Goal: Task Accomplishment & Management: Use online tool/utility

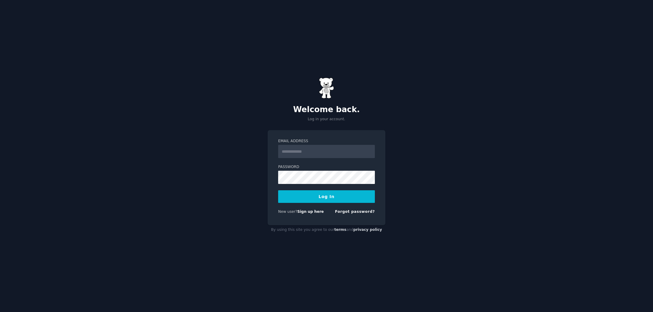
click at [310, 155] on input "Email Address" at bounding box center [326, 151] width 97 height 13
click at [301, 158] on form "Email Address Password Log In New user? Sign up here Forgot password?" at bounding box center [326, 177] width 97 height 78
click at [294, 155] on input "Email Address" at bounding box center [326, 151] width 97 height 13
drag, startPoint x: 329, startPoint y: 218, endPoint x: 323, endPoint y: 215, distance: 6.7
click at [329, 218] on div "Email Address Password Log In New user? Sign up here Forgot password?" at bounding box center [327, 177] width 118 height 95
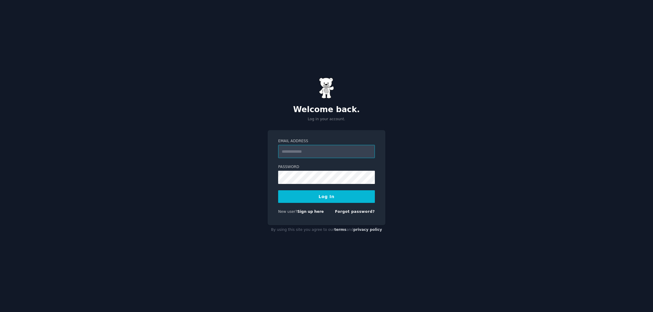
type input "**********"
click at [337, 198] on button "Log In" at bounding box center [326, 196] width 97 height 13
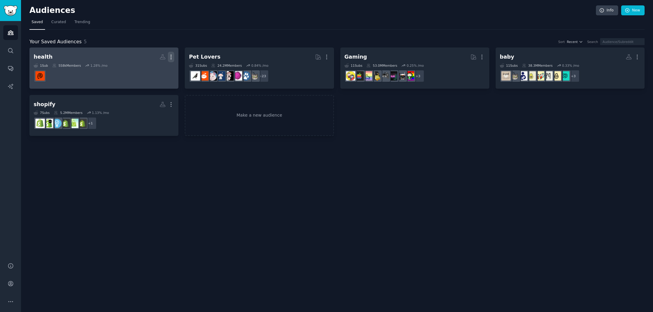
click at [173, 56] on icon "button" at bounding box center [171, 57] width 6 height 6
click at [162, 66] on div "Delete" at bounding box center [150, 69] width 29 height 13
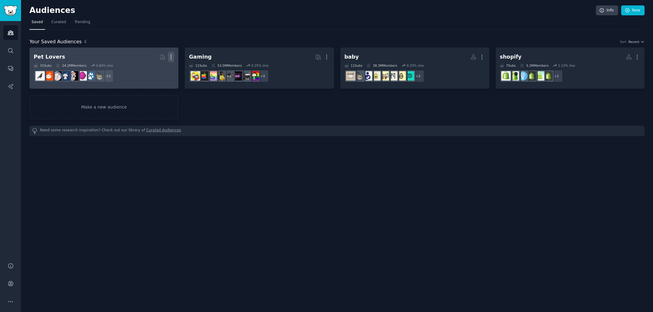
click at [171, 55] on icon "button" at bounding box center [171, 57] width 1 height 4
click at [165, 69] on div "View Delete" at bounding box center [150, 64] width 31 height 25
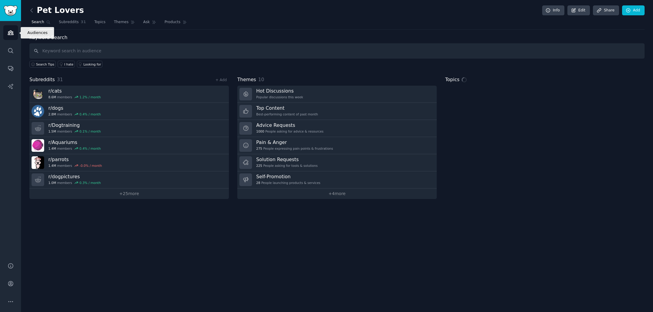
click at [15, 33] on link "Audiences" at bounding box center [10, 32] width 15 height 15
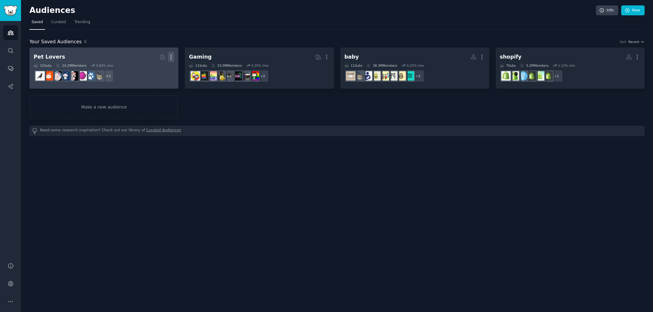
click at [173, 54] on icon "button" at bounding box center [171, 57] width 6 height 6
click at [154, 70] on p "Delete" at bounding box center [155, 69] width 14 height 6
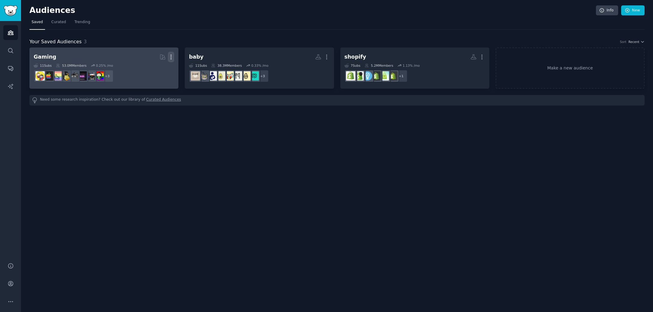
click at [173, 54] on icon "button" at bounding box center [171, 57] width 6 height 6
click at [163, 66] on div "Delete" at bounding box center [150, 69] width 29 height 13
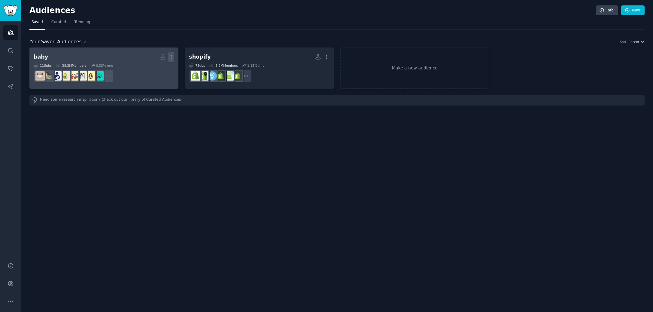
click at [172, 57] on icon "button" at bounding box center [171, 57] width 6 height 6
click at [163, 68] on div "Delete" at bounding box center [150, 69] width 29 height 13
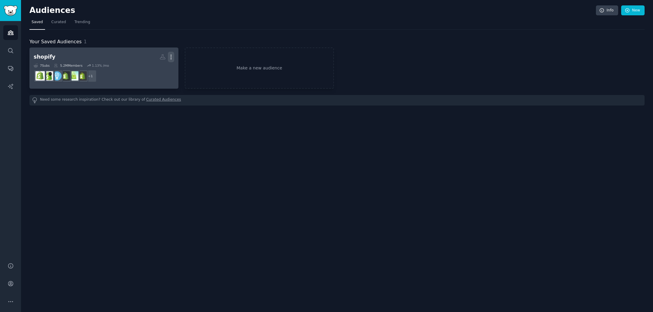
click at [173, 56] on icon "button" at bounding box center [171, 57] width 6 height 6
click at [157, 71] on p "Delete" at bounding box center [155, 69] width 14 height 6
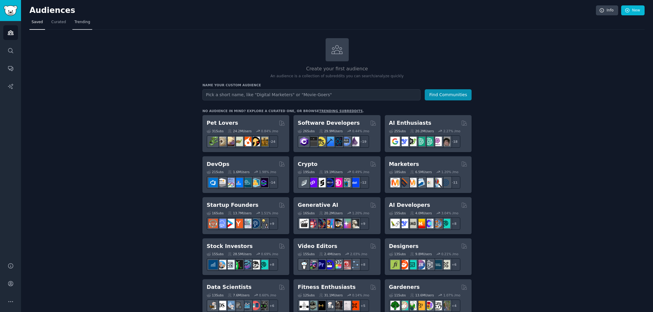
click at [82, 24] on span "Trending" at bounding box center [82, 22] width 16 height 5
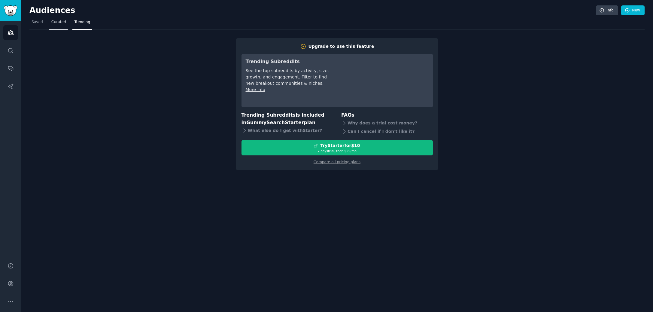
click at [53, 24] on span "Curated" at bounding box center [58, 22] width 15 height 5
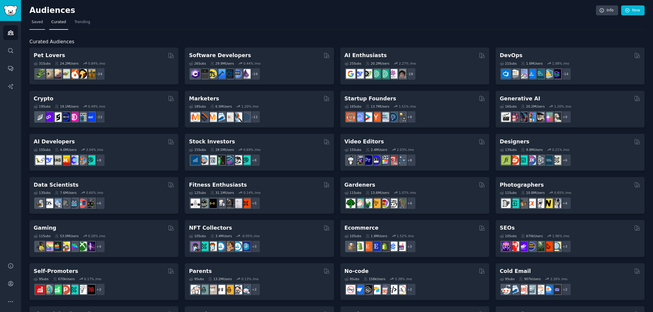
click at [38, 26] on link "Saved" at bounding box center [37, 23] width 16 height 12
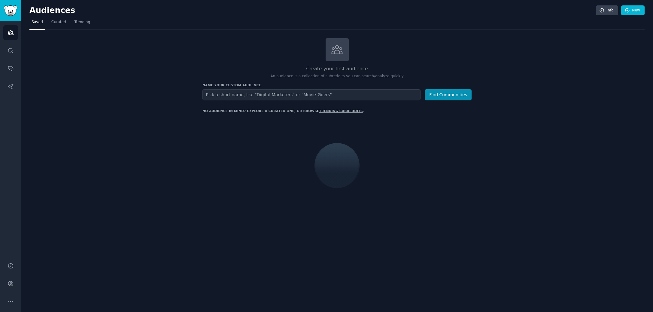
click at [325, 93] on input "text" at bounding box center [311, 94] width 218 height 11
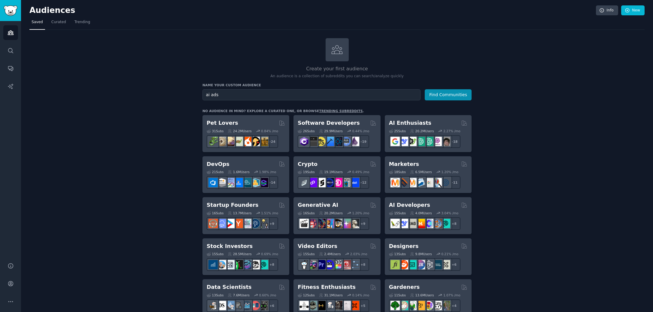
type input "ai ads"
click at [425, 89] on button "Find Communities" at bounding box center [448, 94] width 47 height 11
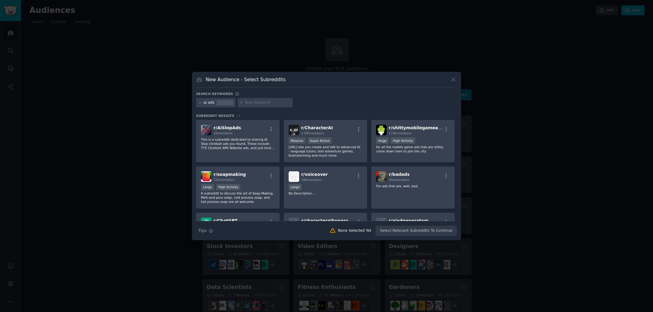
click at [453, 79] on icon at bounding box center [453, 79] width 3 height 3
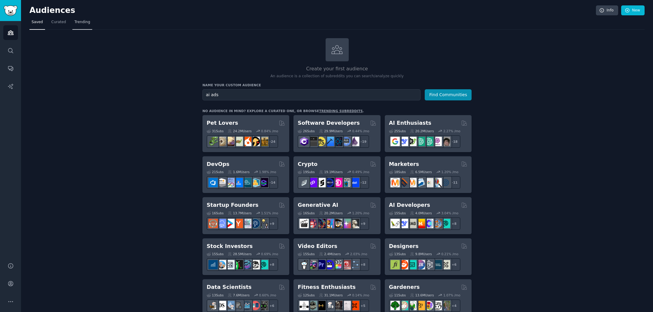
click at [75, 19] on link "Trending" at bounding box center [82, 23] width 20 height 12
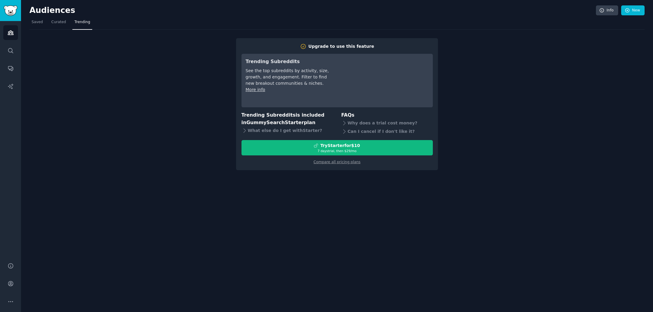
click at [1, 45] on div "Audiences Search Conversations AI Reports" at bounding box center [10, 138] width 21 height 234
click at [5, 46] on link "Search" at bounding box center [10, 50] width 15 height 15
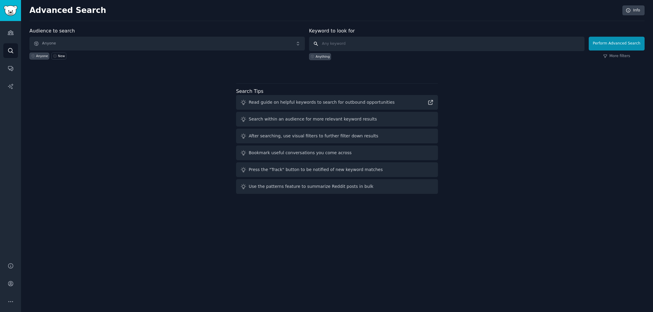
click at [348, 38] on input "text" at bounding box center [446, 44] width 275 height 14
type input "ai ads"
click button "Perform Advanced Search" at bounding box center [617, 44] width 56 height 14
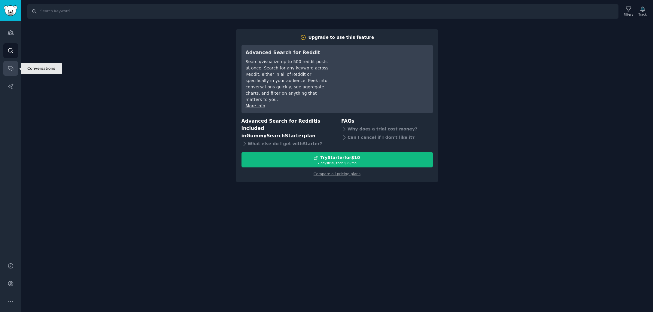
click at [8, 62] on link "Conversations" at bounding box center [10, 68] width 15 height 15
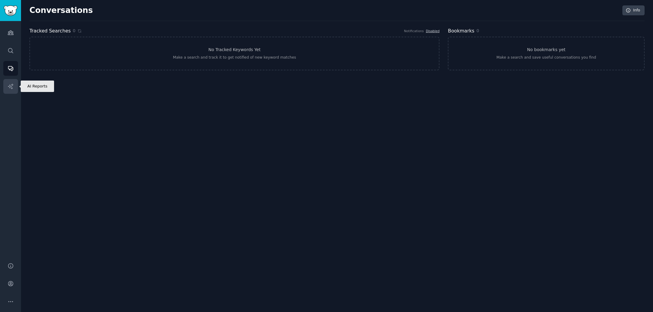
click at [6, 83] on link "AI Reports" at bounding box center [10, 86] width 15 height 15
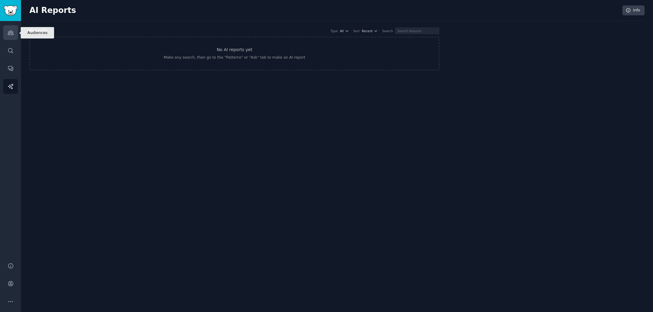
click at [14, 31] on link "Audiences" at bounding box center [10, 32] width 15 height 15
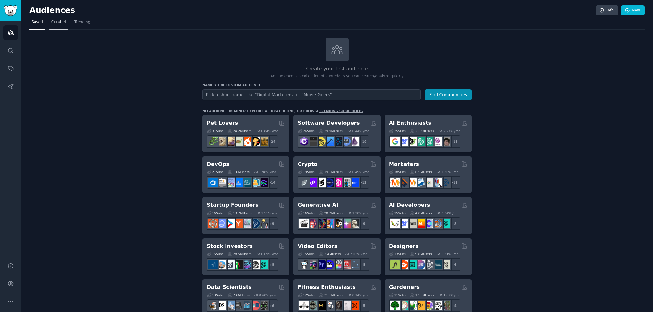
click at [62, 23] on span "Curated" at bounding box center [58, 22] width 15 height 5
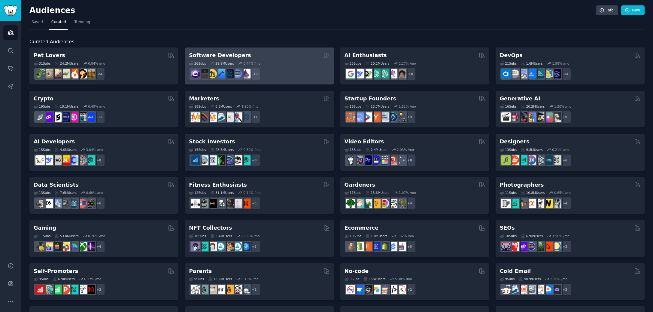
click at [265, 58] on div "Software Developers" at bounding box center [259, 56] width 141 height 8
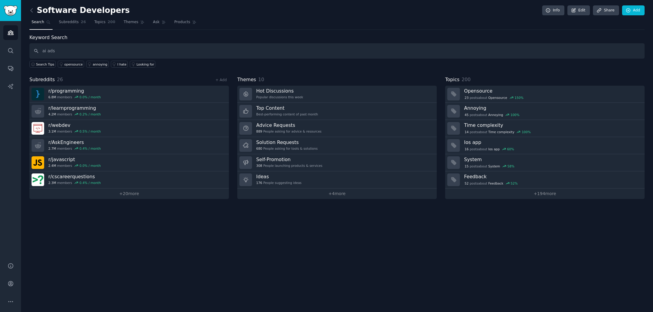
type input "ai ads"
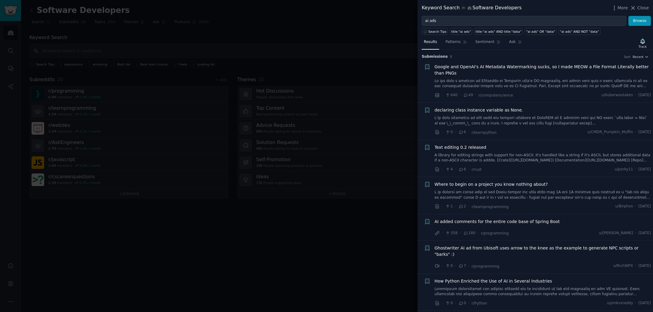
click at [521, 65] on span "Google and OpenAI's AI Metadata Watermarking sucks, so I made MEOW a File Forma…" at bounding box center [543, 70] width 217 height 13
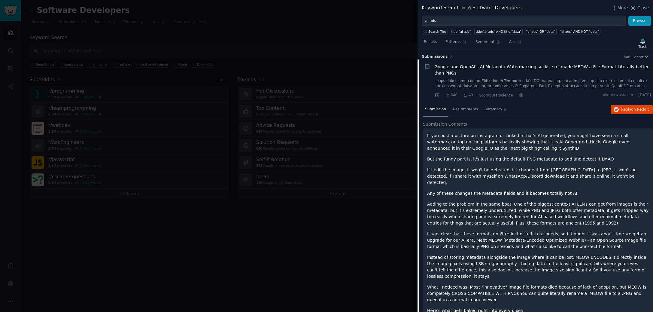
scroll to position [10, 0]
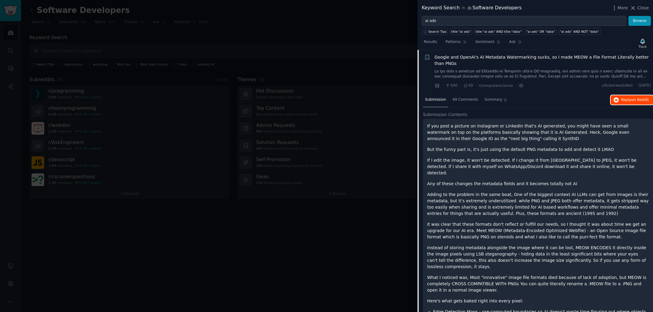
click at [629, 100] on span "Reply on Reddit" at bounding box center [635, 99] width 28 height 5
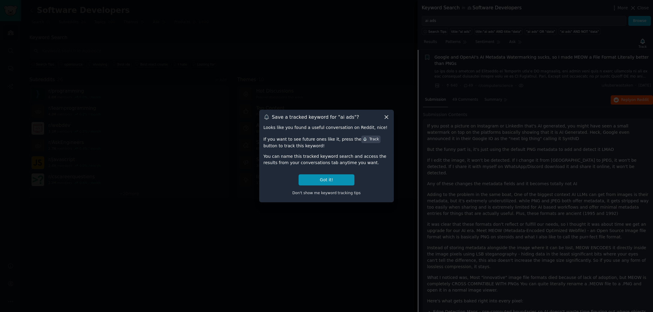
click at [387, 115] on icon at bounding box center [386, 117] width 6 height 6
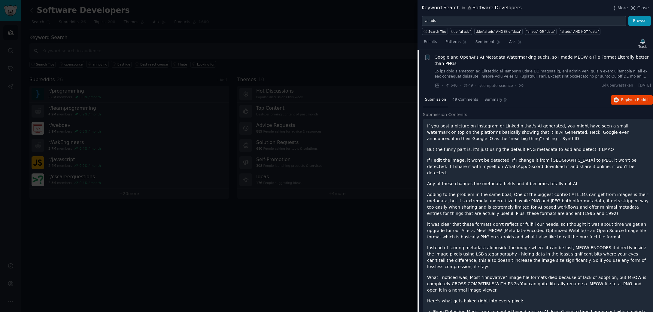
click at [507, 54] on span "Google and OpenAI's AI Metadata Watermarking sucks, so I made MEOW a File Forma…" at bounding box center [543, 60] width 217 height 13
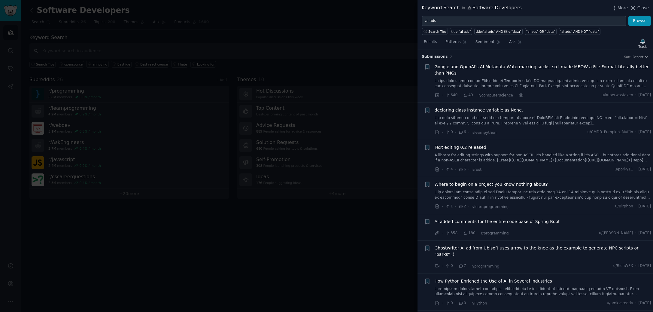
click at [502, 65] on span "Google and OpenAI's AI Metadata Watermarking sucks, so I made MEOW a File Forma…" at bounding box center [543, 70] width 217 height 13
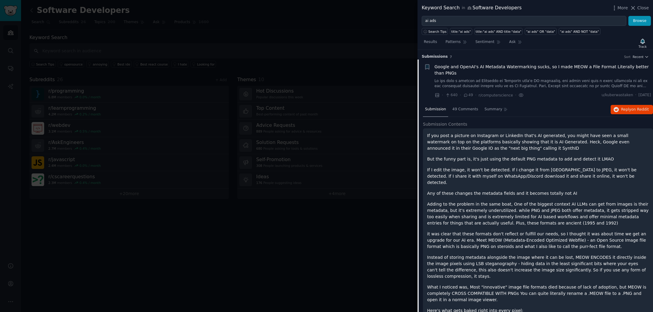
scroll to position [10, 0]
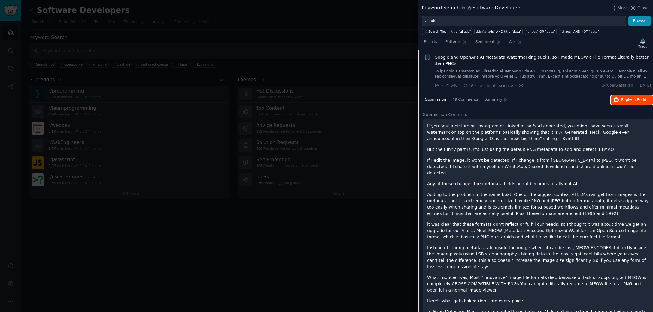
click at [614, 99] on icon "button" at bounding box center [616, 99] width 5 height 5
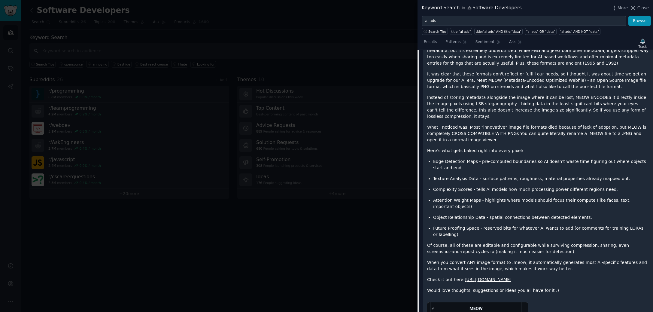
scroll to position [0, 0]
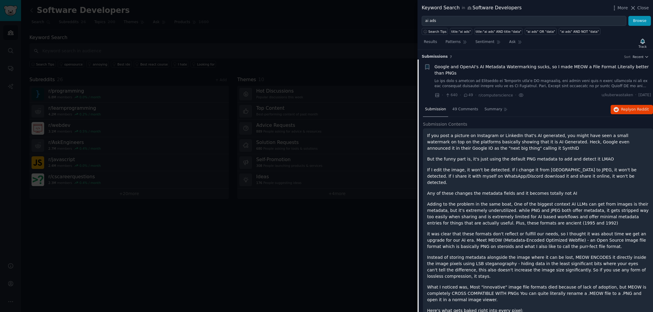
click at [534, 53] on div "Submission s 7 Sort Recent" at bounding box center [535, 55] width 227 height 10
click at [531, 63] on li "+ Google and OpenAI's AI Metadata Watermarking sucks, so I made MEOW a File For…" at bounding box center [534, 80] width 235 height 43
click at [446, 68] on span "Google and OpenAI's AI Metadata Watermarking sucks, so I made MEOW a File Forma…" at bounding box center [543, 70] width 217 height 13
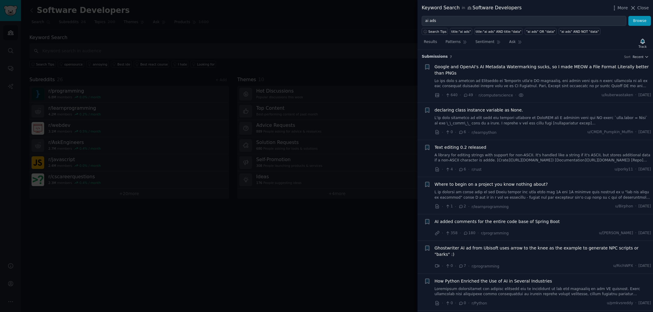
click at [318, 49] on div at bounding box center [326, 156] width 653 height 312
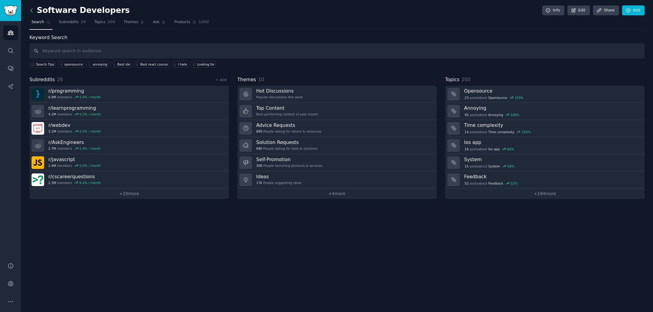
click at [32, 11] on icon at bounding box center [32, 10] width 6 height 6
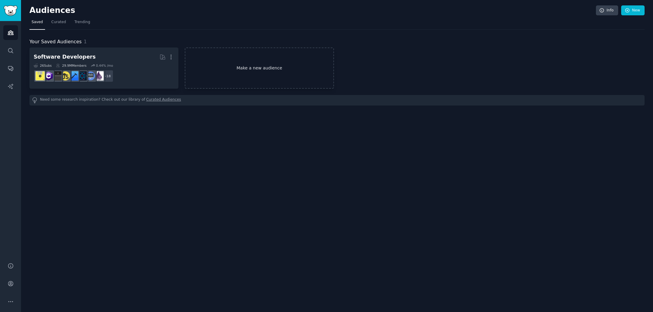
click at [278, 59] on link "Make a new audience" at bounding box center [259, 67] width 149 height 41
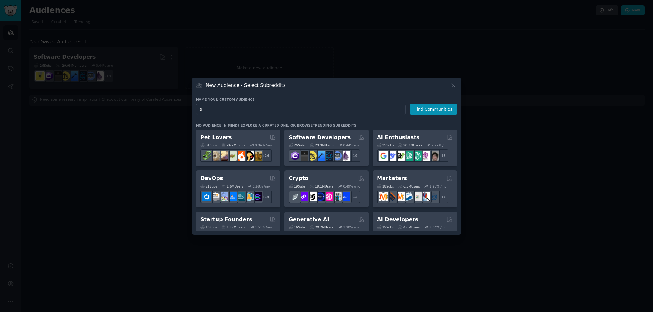
type input "ai"
click button "Find Communities" at bounding box center [433, 109] width 47 height 11
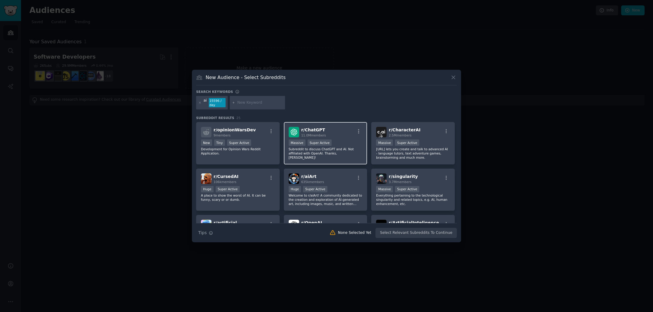
click at [343, 130] on div "r/ ChatGPT 11.0M members" at bounding box center [326, 132] width 74 height 11
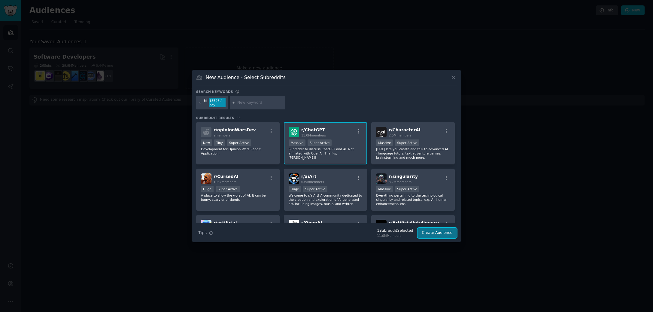
click at [428, 229] on button "Create Audience" at bounding box center [437, 233] width 40 height 10
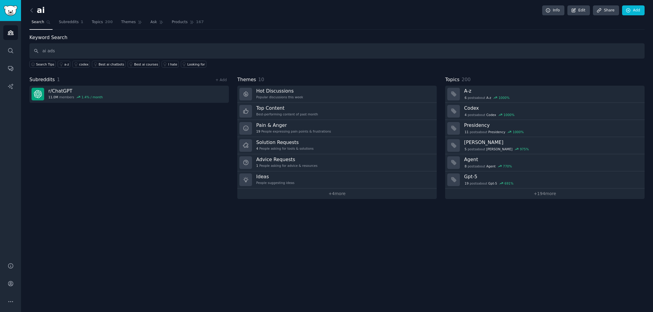
type input "ai ads"
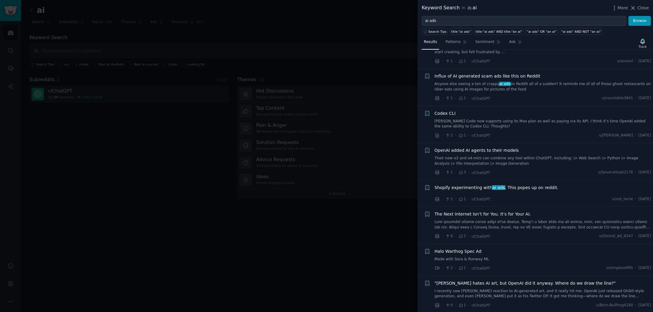
scroll to position [30, 0]
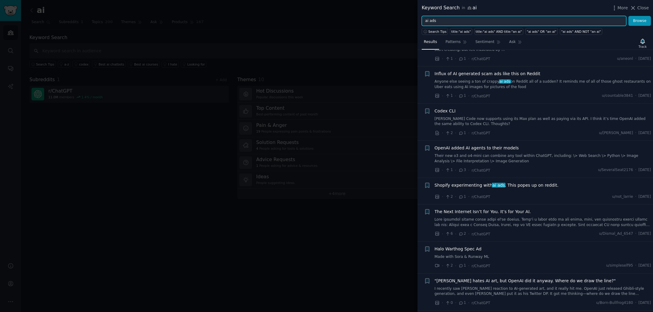
click at [448, 18] on input "ai ads" at bounding box center [524, 21] width 205 height 10
click at [628, 16] on button "Browse" at bounding box center [639, 21] width 23 height 10
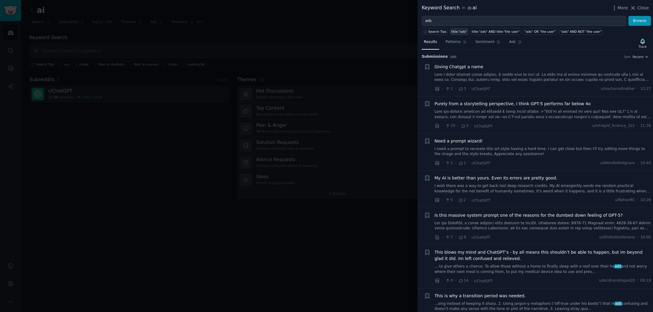
click at [456, 33] on div "title:"ads"" at bounding box center [459, 31] width 16 height 4
type input "title:"ads""
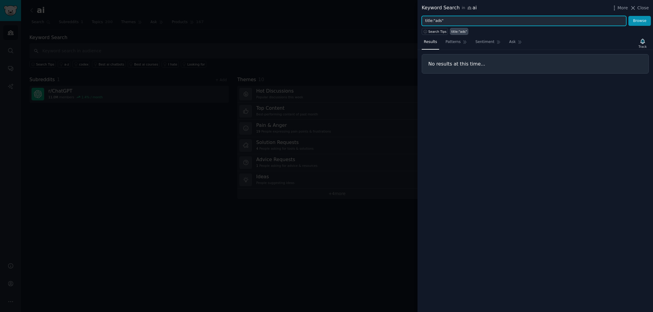
click at [441, 20] on input "title:"ads"" at bounding box center [524, 21] width 205 height 10
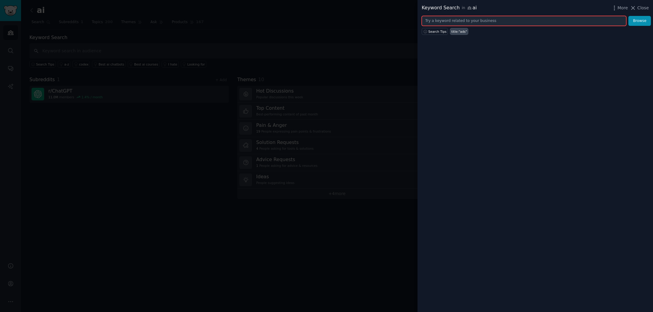
click at [628, 16] on button "Browse" at bounding box center [639, 21] width 23 height 10
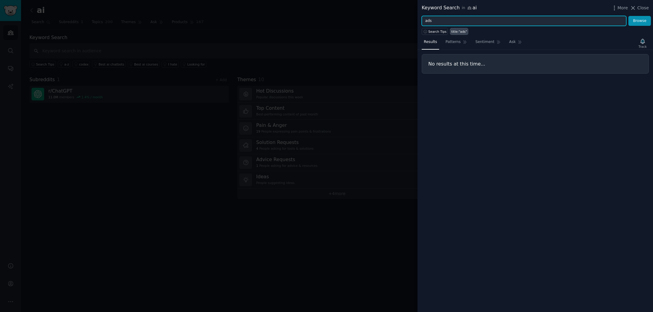
click at [628, 16] on button "Browse" at bounding box center [639, 21] width 23 height 10
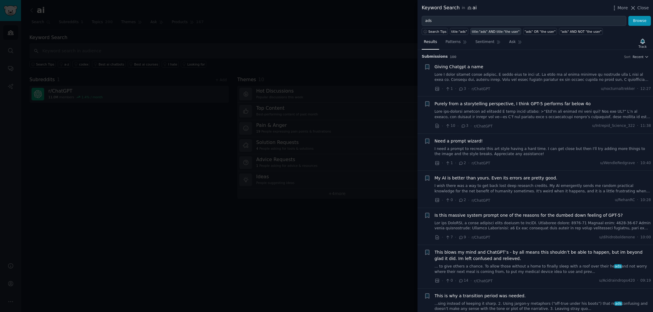
click at [484, 34] on link "title:"ads" AND title:"the user"" at bounding box center [495, 31] width 50 height 7
type input "title:"ads" AND title:"the user""
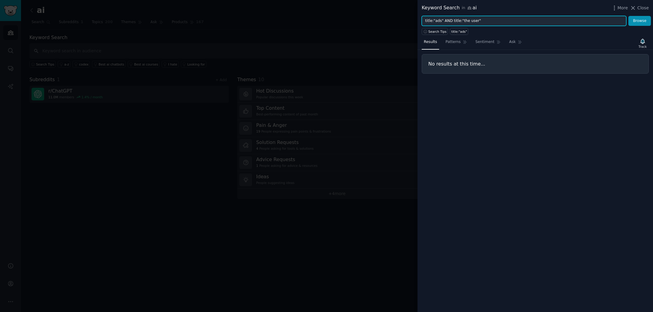
drag, startPoint x: 488, startPoint y: 18, endPoint x: 335, endPoint y: 12, distance: 153.6
click at [335, 12] on div "Keyword Search in ai More Close title:"ads" AND title:"the user" Browse Search …" at bounding box center [326, 156] width 653 height 312
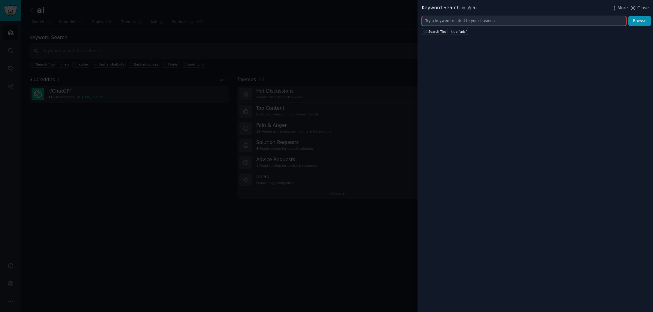
click at [628, 16] on button "Browse" at bounding box center [639, 21] width 23 height 10
click at [433, 33] on span "Search Tips" at bounding box center [437, 31] width 18 height 4
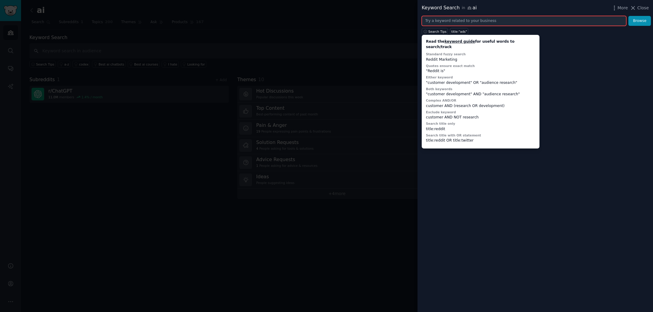
click at [460, 23] on input "text" at bounding box center [524, 21] width 205 height 10
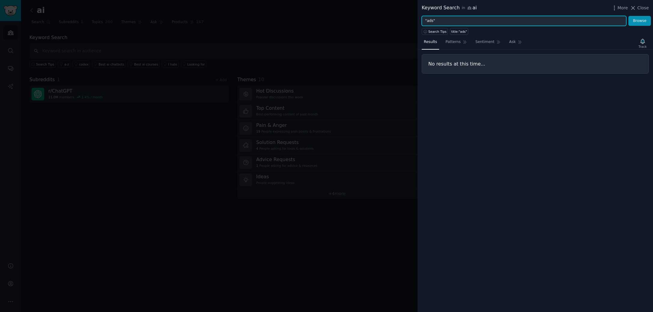
type input ""ads""
click at [628, 16] on button "Browse" at bounding box center [639, 21] width 23 height 10
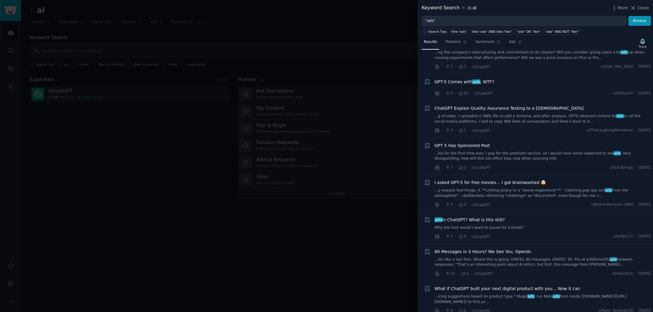
scroll to position [363, 0]
click at [397, 20] on div at bounding box center [326, 156] width 653 height 312
